Goal: Check status: Check status

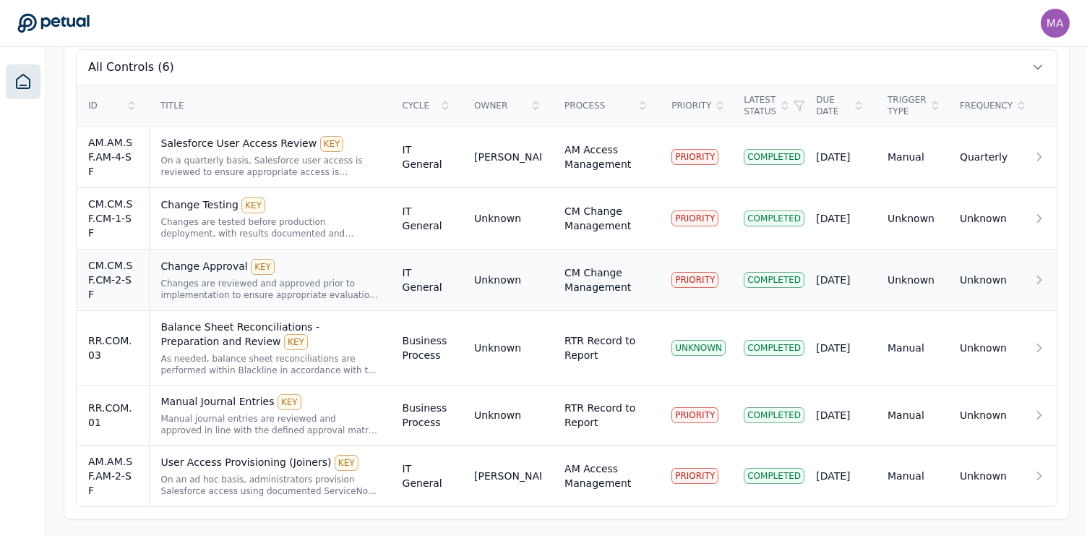
scroll to position [501, 0]
click at [321, 352] on div "As needed, balance sheet reconciliations are performed within Blackline in acco…" at bounding box center [270, 363] width 218 height 23
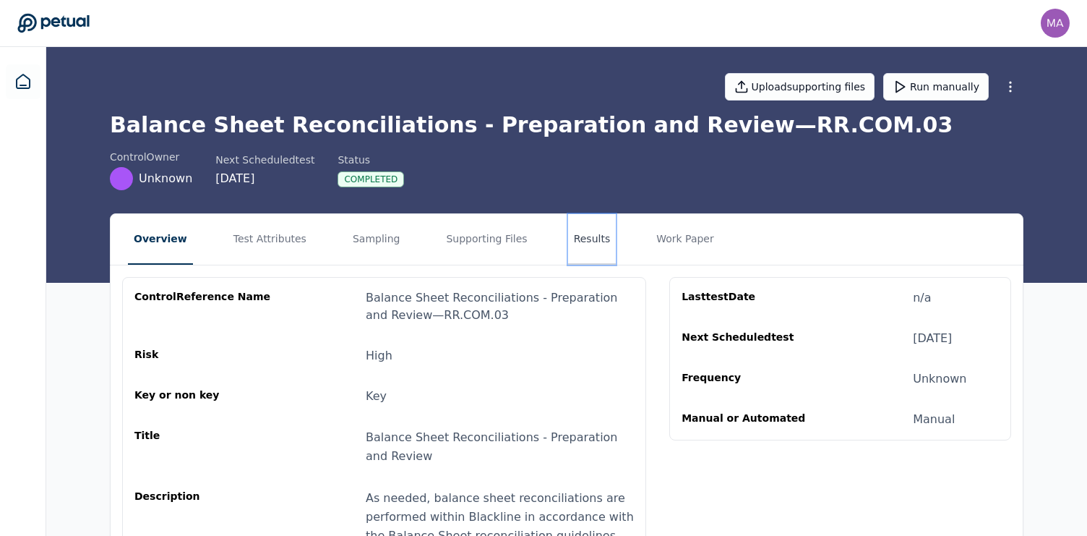
click at [568, 244] on button "Results" at bounding box center [592, 239] width 48 height 51
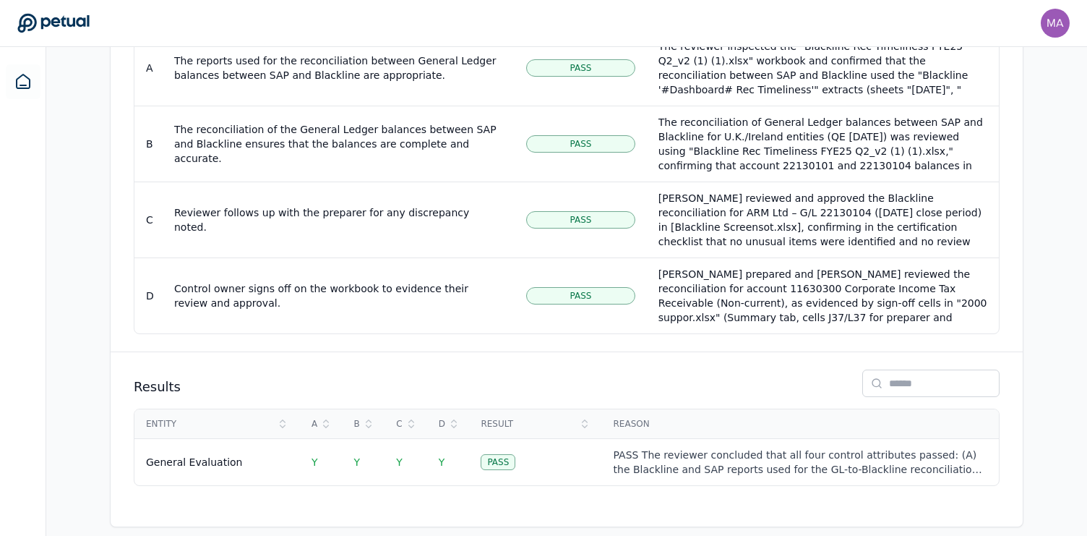
scroll to position [112, 0]
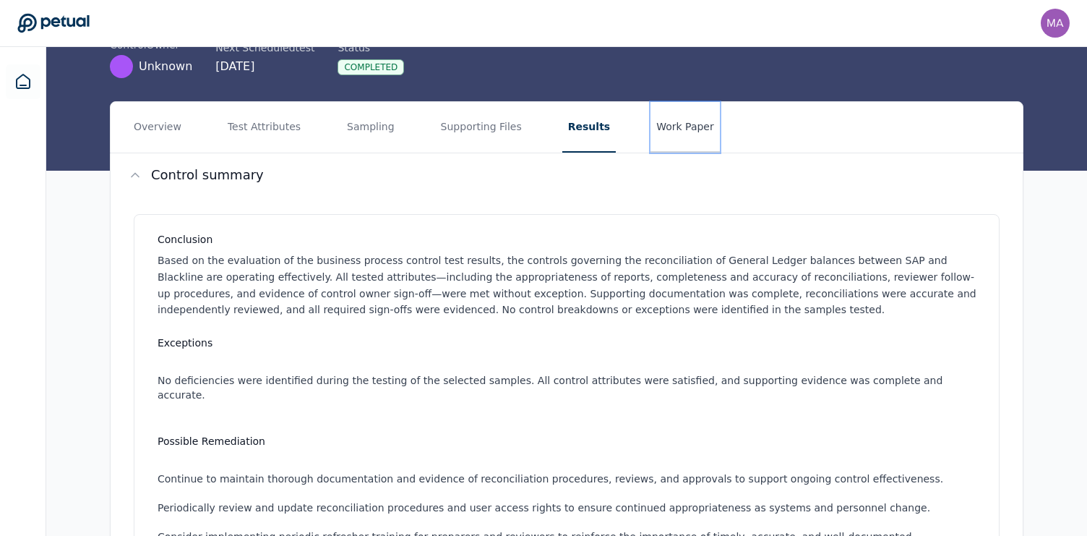
click at [651, 131] on button "Work Paper" at bounding box center [685, 127] width 69 height 51
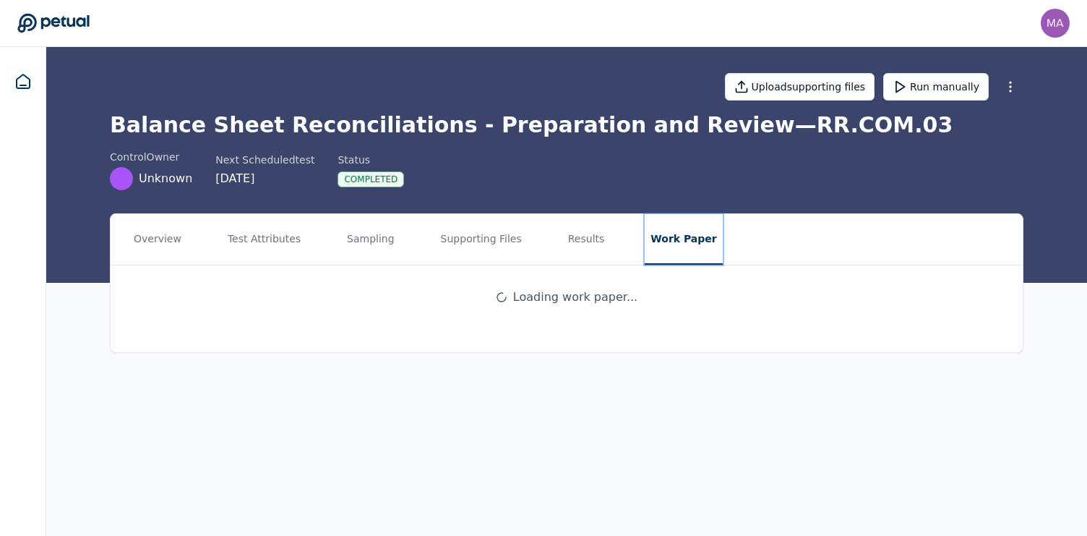
scroll to position [0, 0]
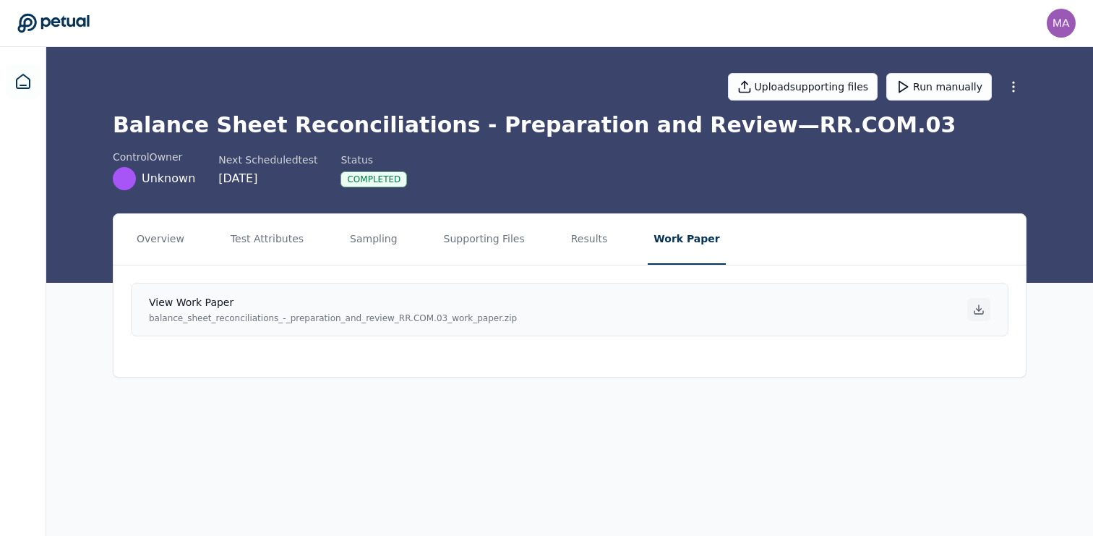
click at [975, 314] on icon at bounding box center [979, 310] width 12 height 12
click at [347, 245] on button "Sampling" at bounding box center [373, 239] width 59 height 51
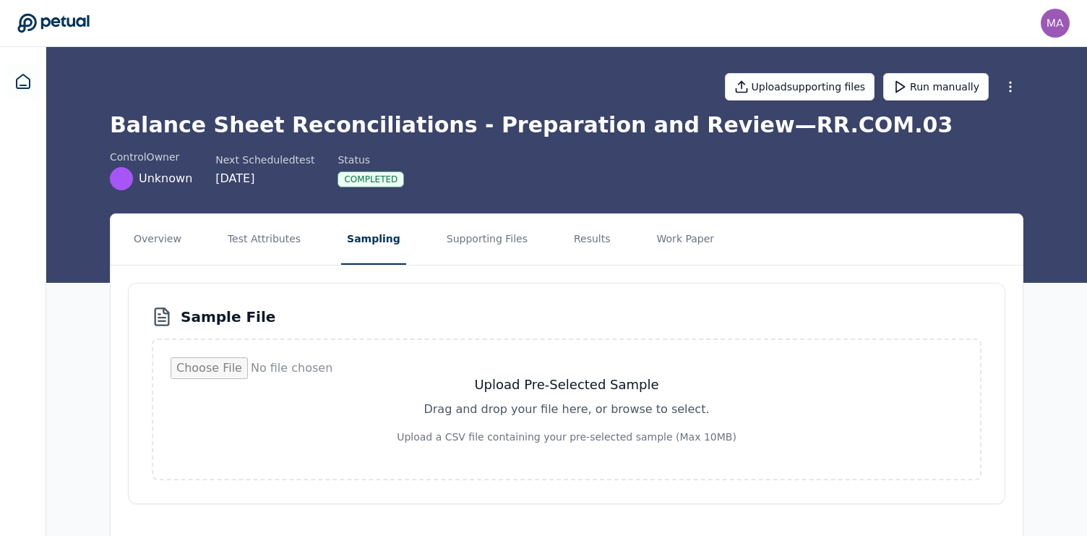
click at [448, 442] on input "file" at bounding box center [567, 409] width 792 height 104
click at [445, 411] on input "file" at bounding box center [567, 409] width 792 height 104
type input "**********"
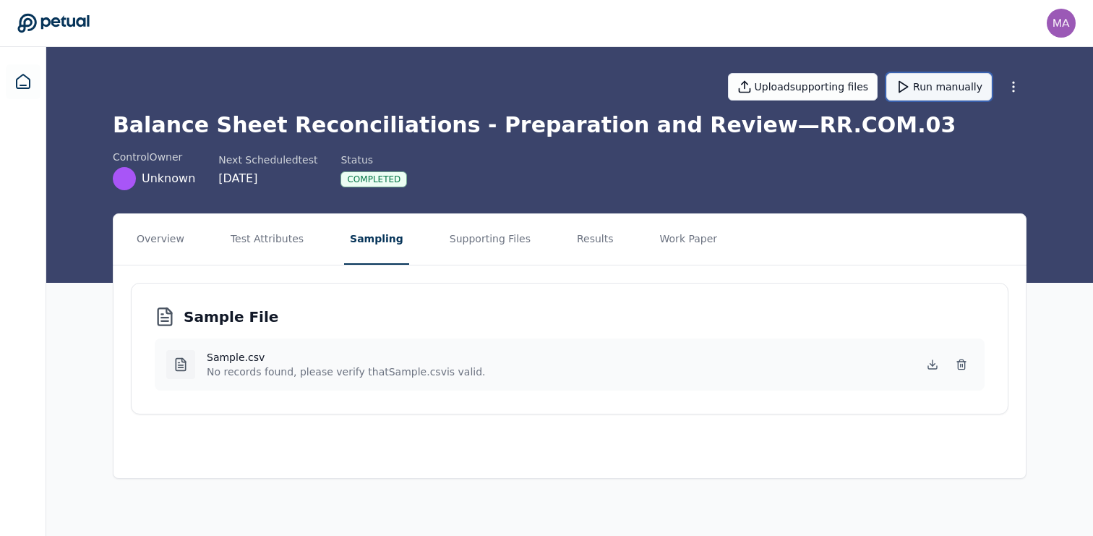
click at [928, 90] on button "Run manually" at bounding box center [939, 86] width 106 height 27
click at [584, 239] on button "Results" at bounding box center [595, 239] width 48 height 51
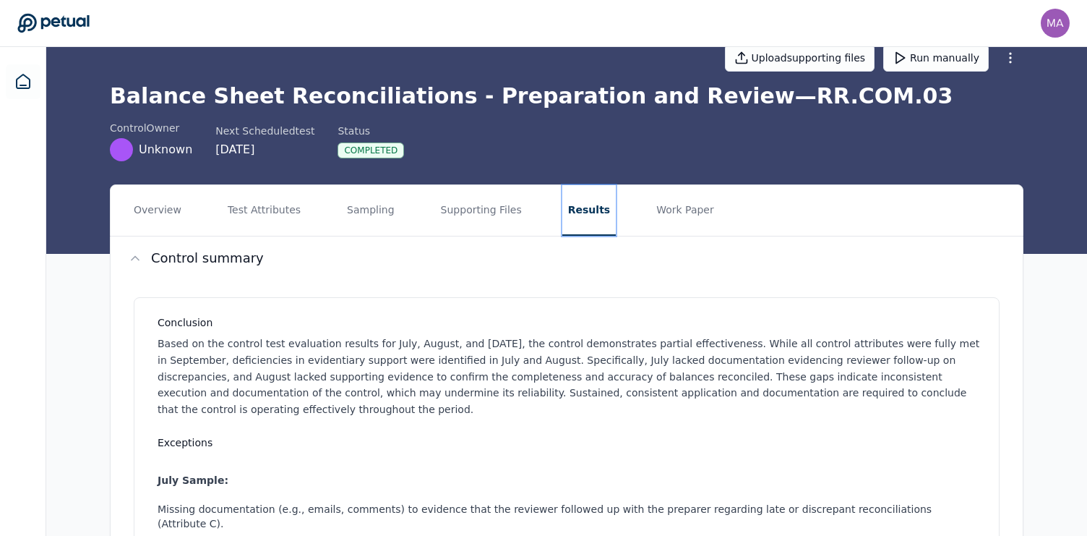
scroll to position [28, 0]
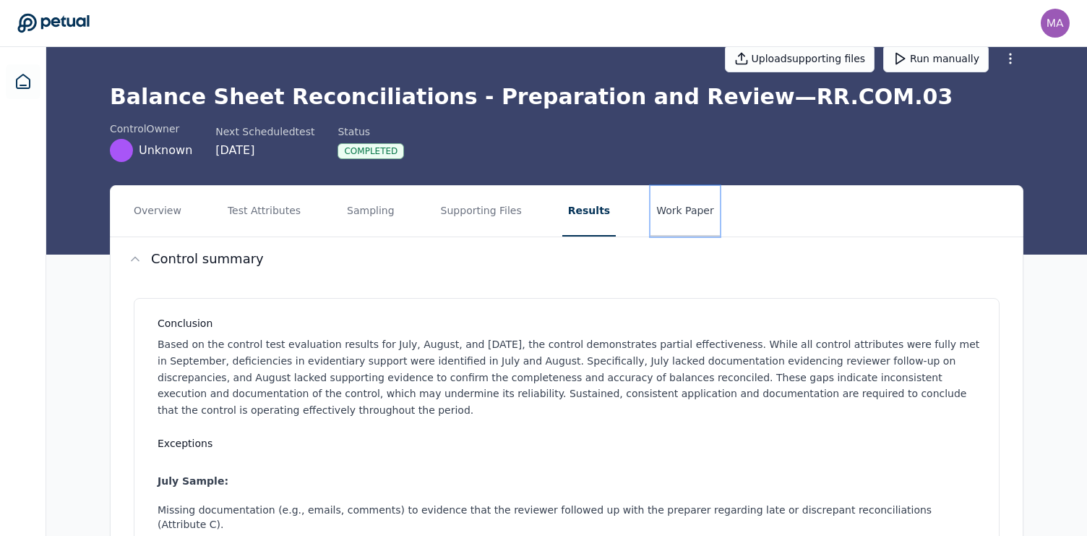
click at [651, 215] on button "Work Paper" at bounding box center [685, 211] width 69 height 51
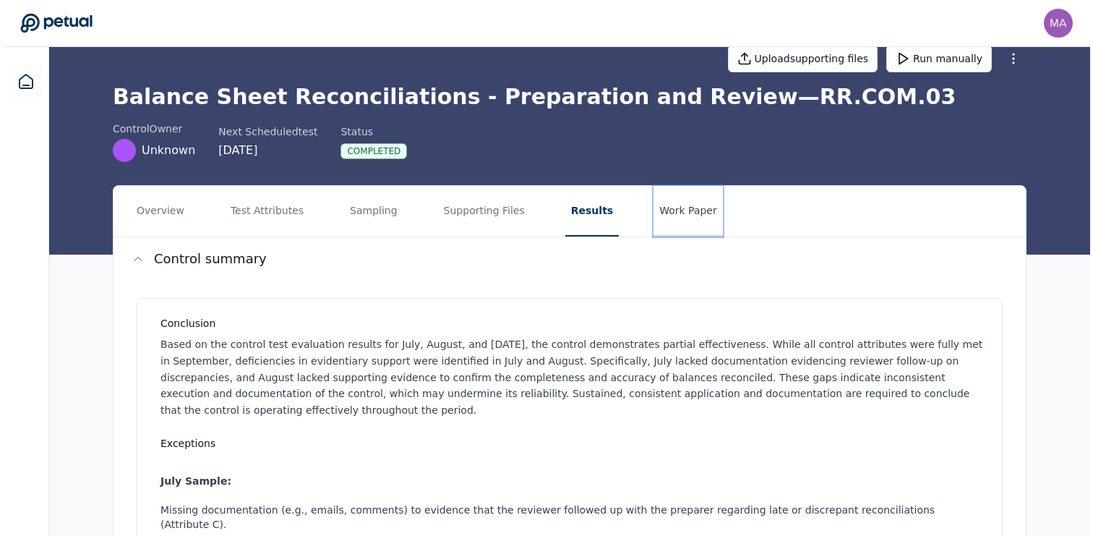
scroll to position [0, 0]
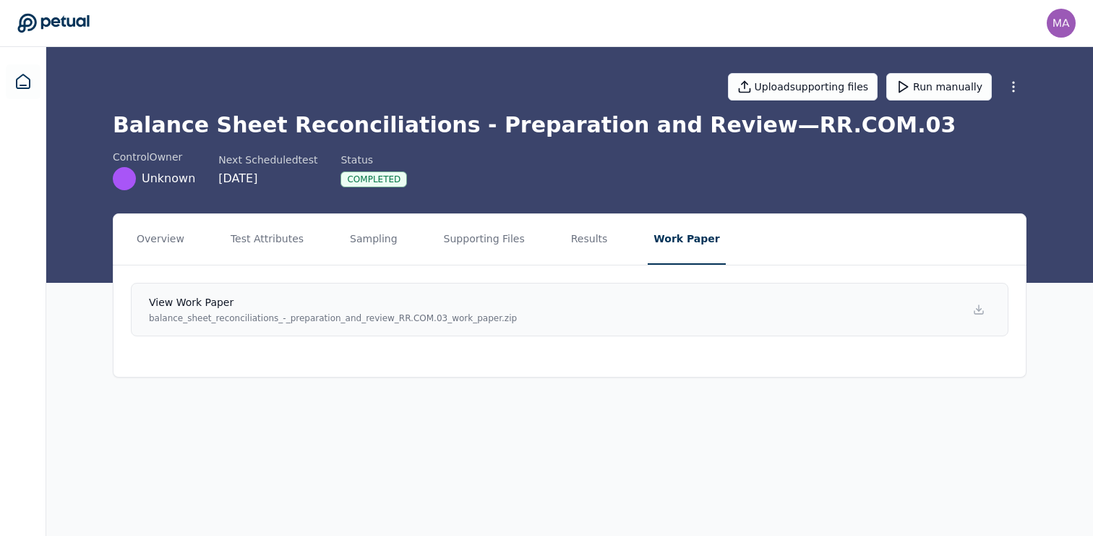
click at [222, 312] on div "View work paper balance_sheet_reconciliations_-_preparation_and_review_RR.COM.0…" at bounding box center [333, 309] width 368 height 29
